Goal: Navigation & Orientation: Go to known website

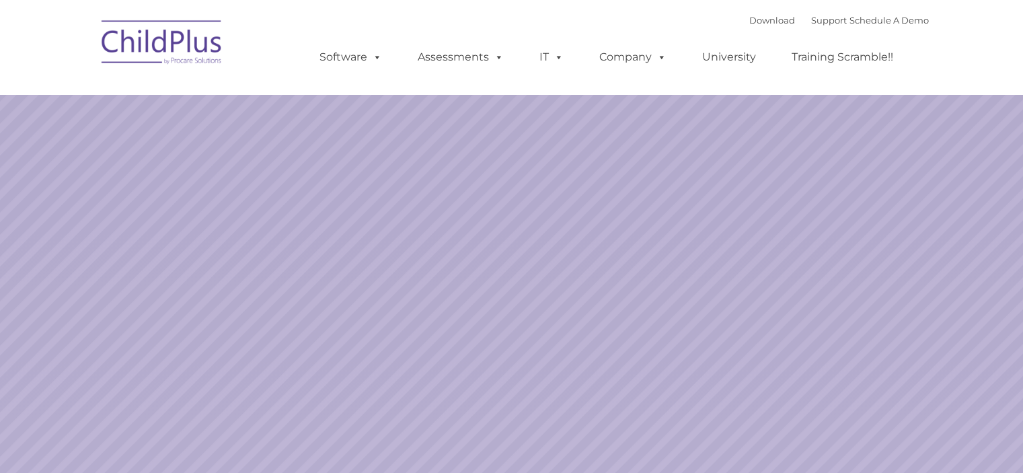
select select "MEDIUM"
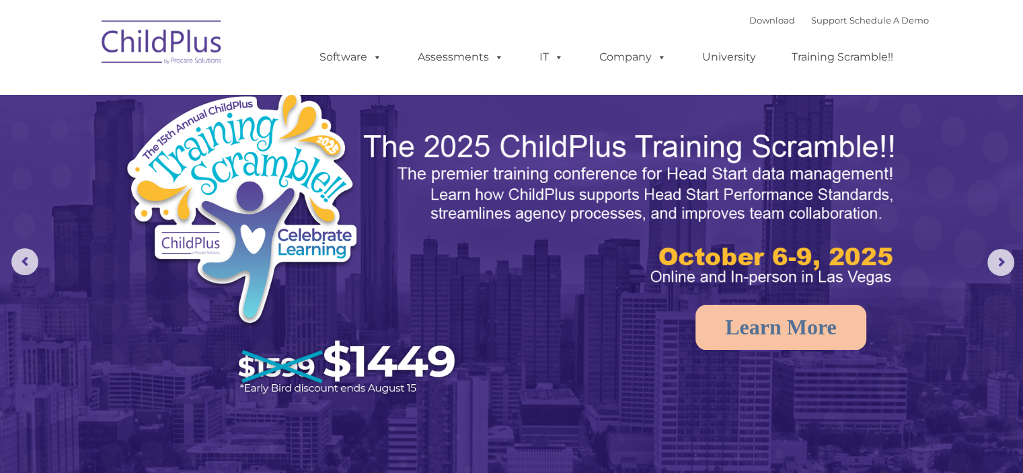
click at [112, 38] on img at bounding box center [162, 44] width 135 height 67
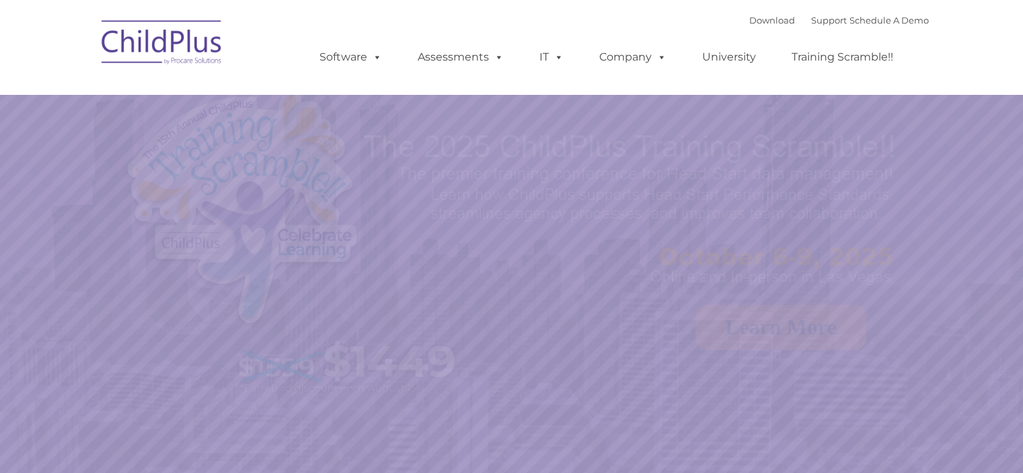
select select "MEDIUM"
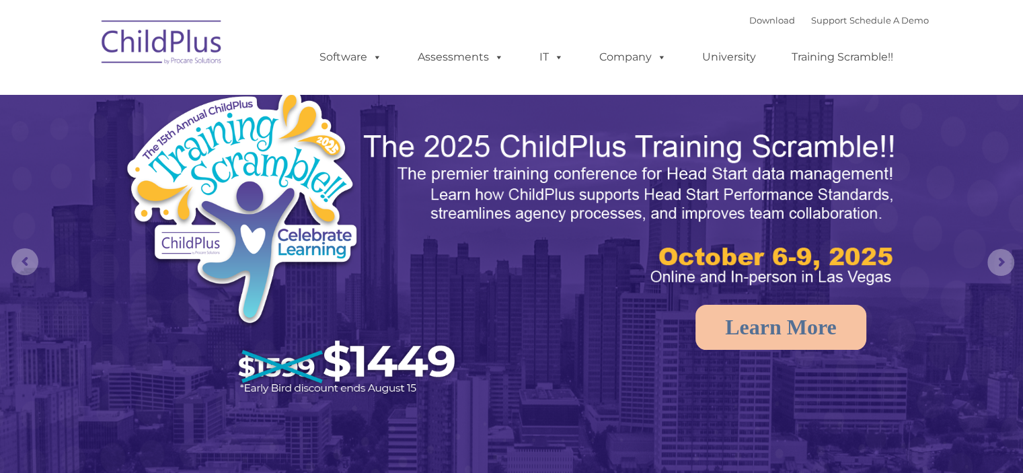
click at [126, 45] on img at bounding box center [162, 44] width 135 height 67
